Goal: Task Accomplishment & Management: Complete application form

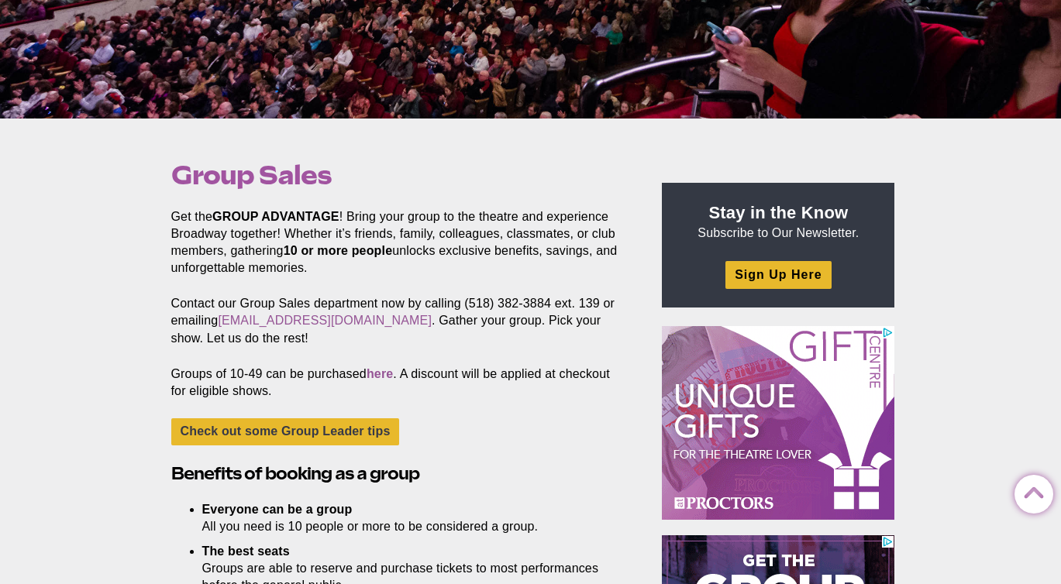
scroll to position [348, 0]
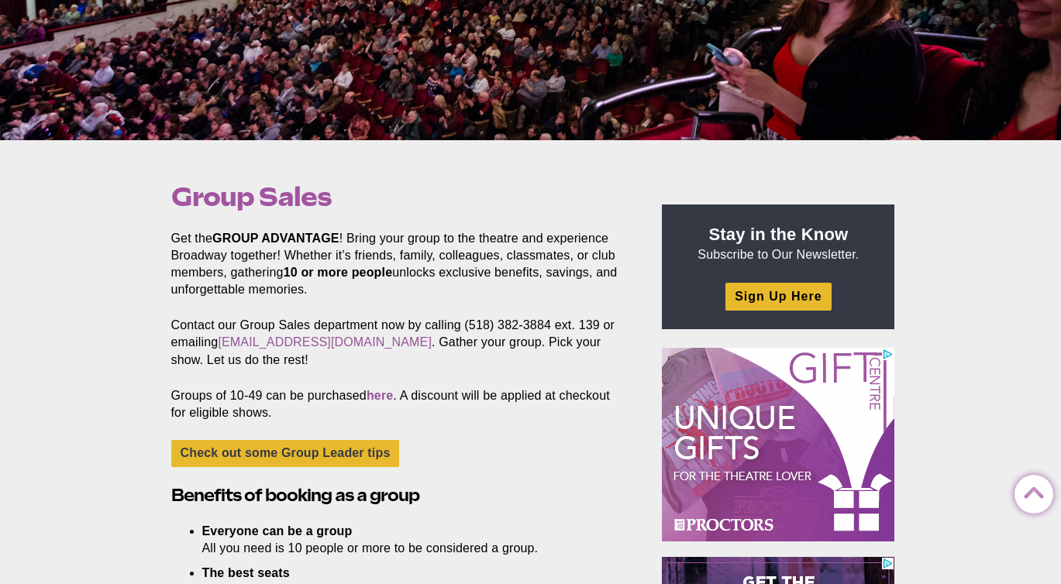
drag, startPoint x: 1069, startPoint y: 95, endPoint x: 1059, endPoint y: 170, distance: 75.0
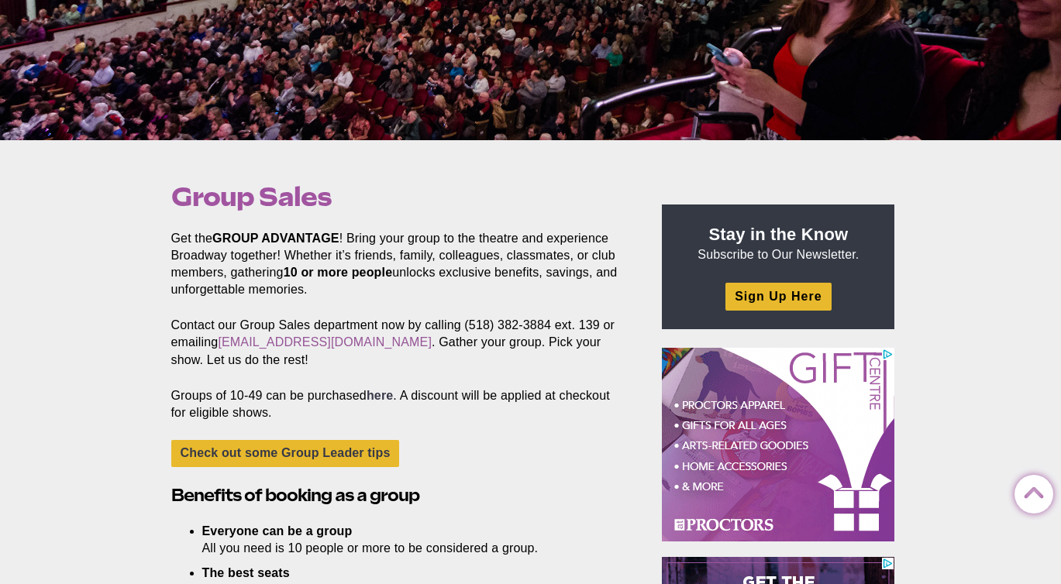
click at [386, 399] on link "here" at bounding box center [380, 395] width 26 height 13
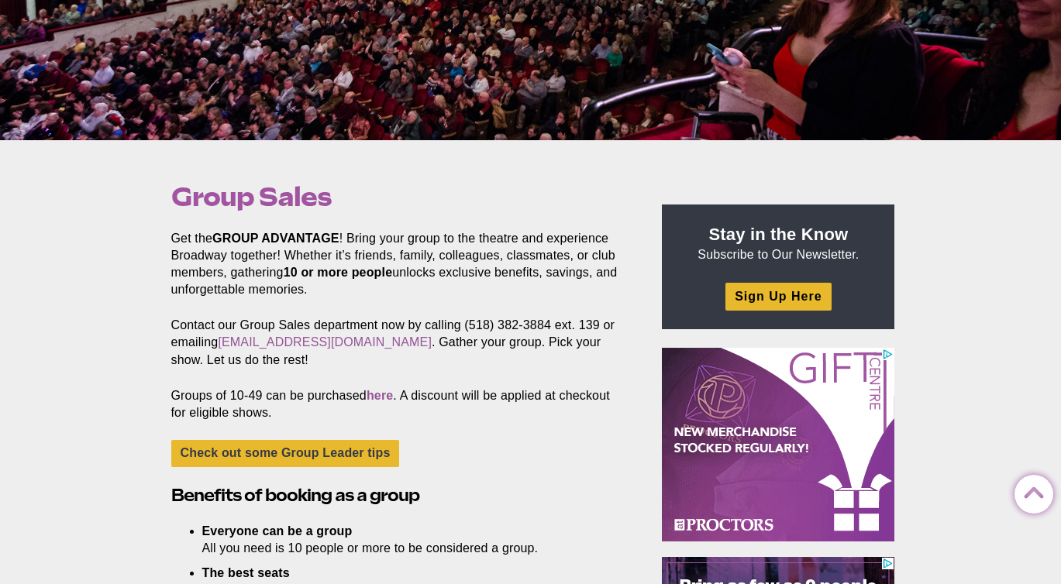
click at [453, 447] on div "Check out some Group Leader tips" at bounding box center [399, 461] width 456 height 43
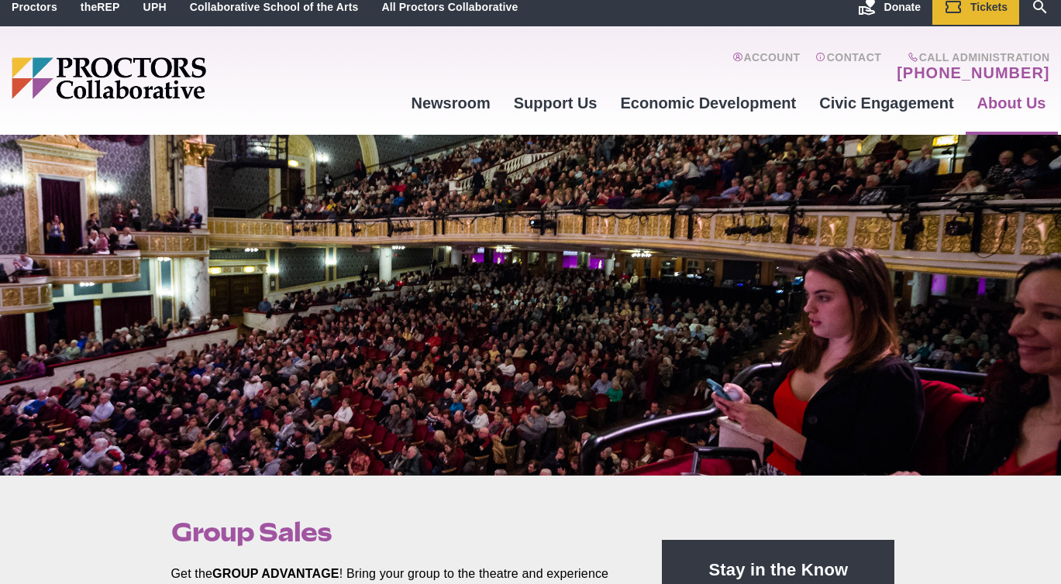
scroll to position [0, 0]
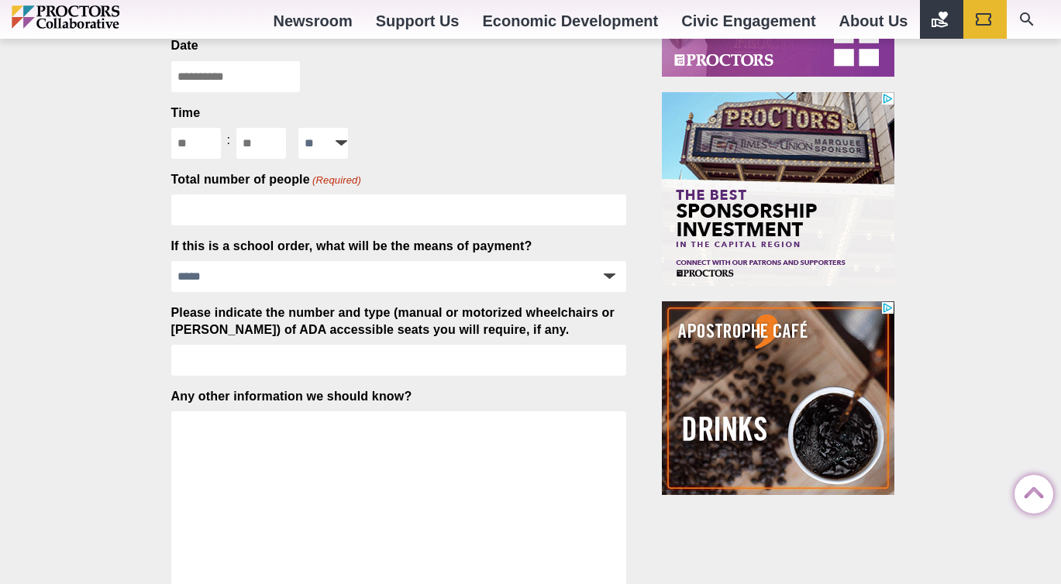
scroll to position [682, 0]
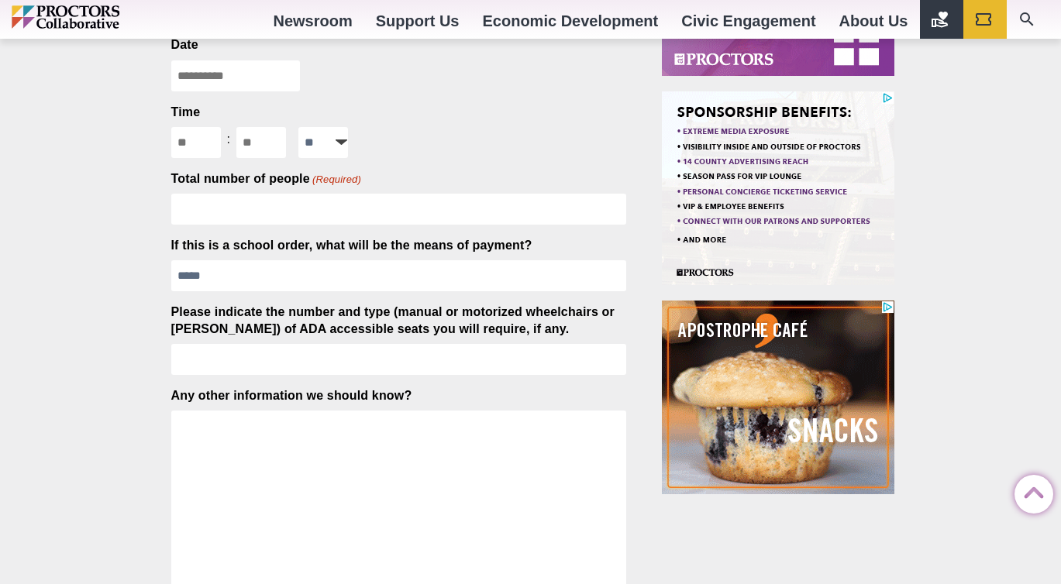
click at [420, 274] on select "**********" at bounding box center [399, 275] width 456 height 31
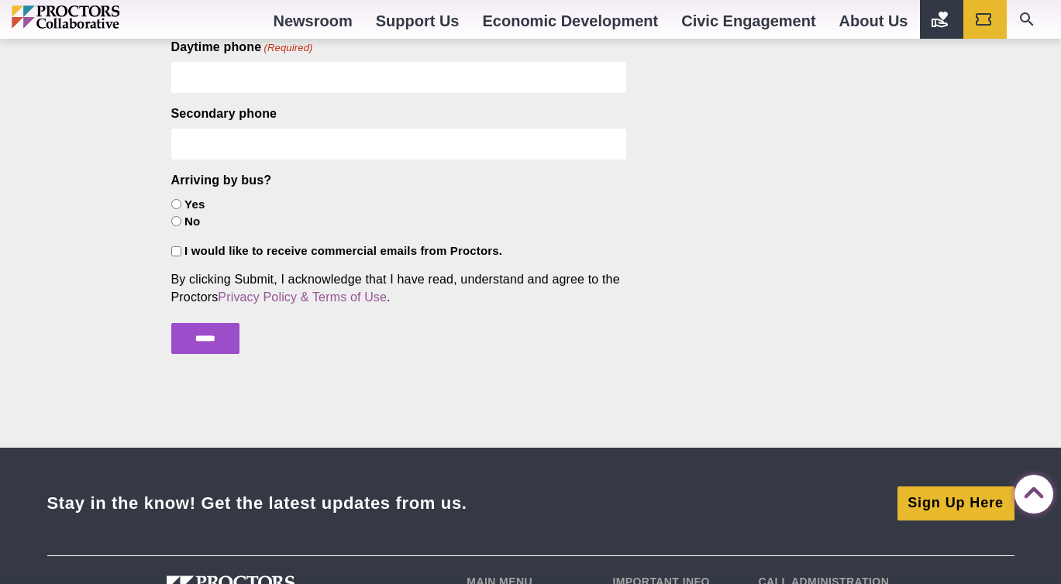
scroll to position [0, 0]
